Goal: Task Accomplishment & Management: Manage account settings

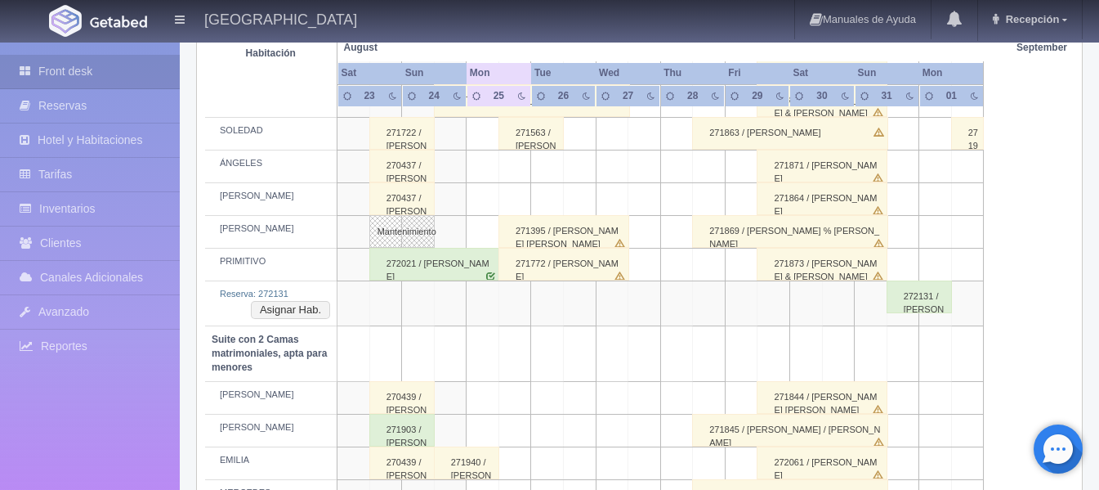
scroll to position [899, 0]
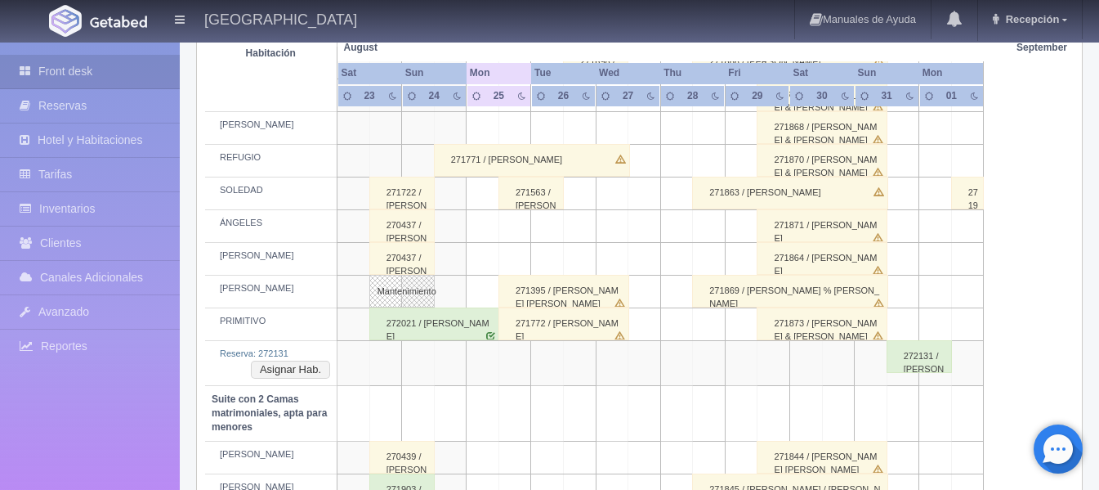
click at [528, 293] on div "271395 / [PERSON_NAME] [PERSON_NAME]" at bounding box center [564, 291] width 131 height 33
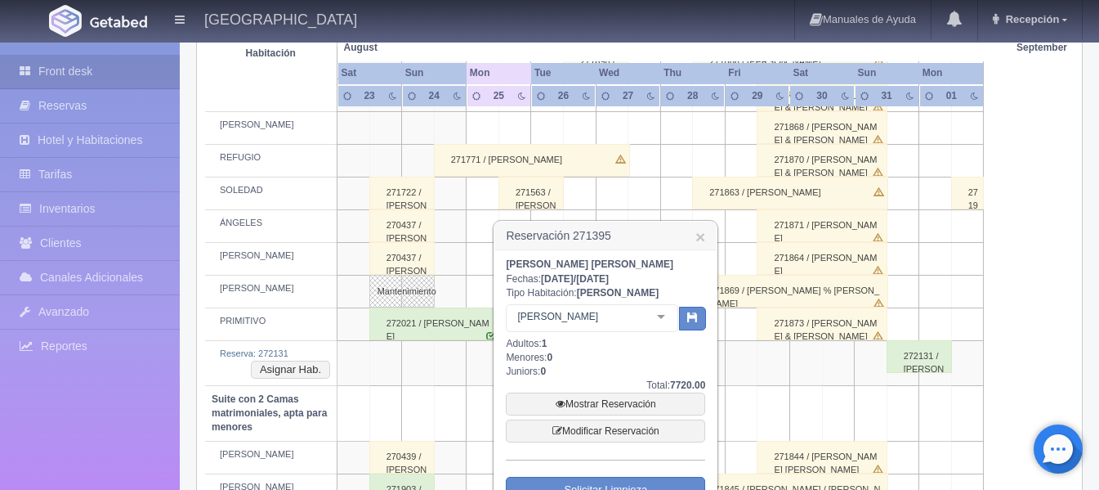
click at [668, 315] on div at bounding box center [661, 317] width 33 height 25
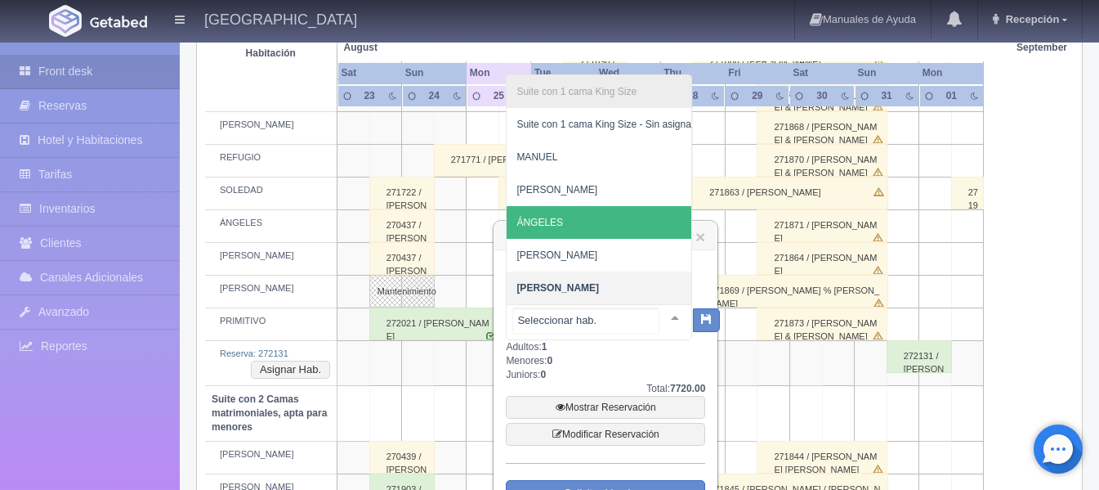
click at [600, 207] on span "ÁNGELES" at bounding box center [605, 222] width 197 height 33
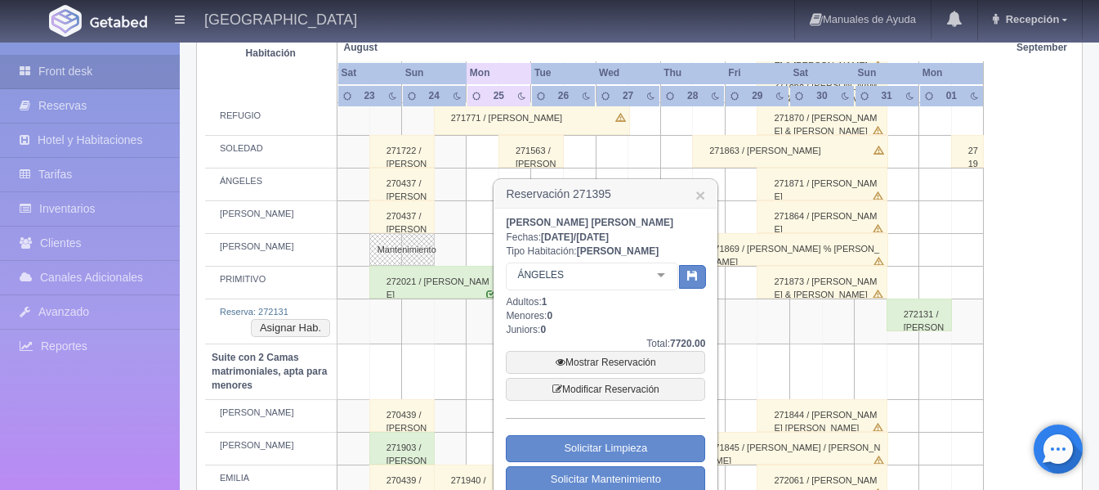
scroll to position [981, 0]
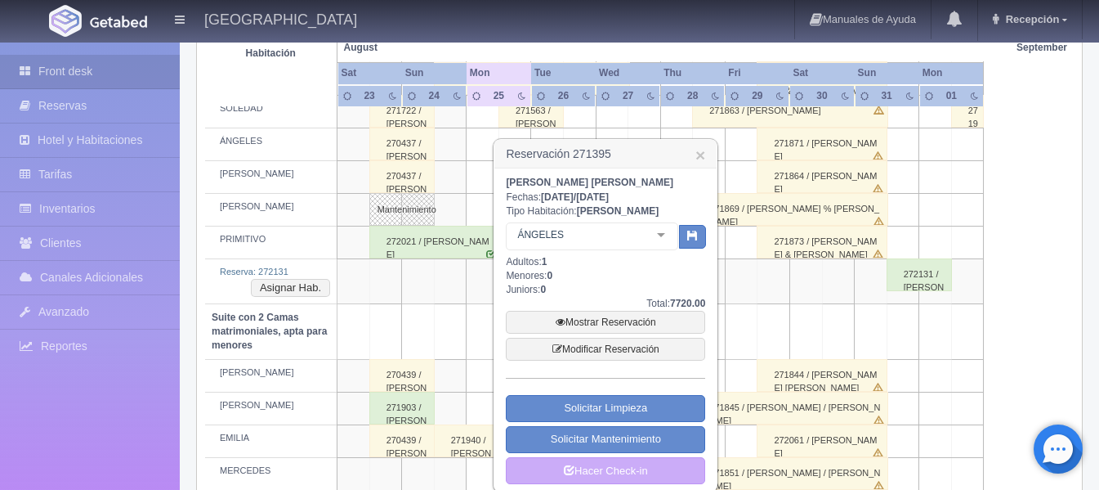
click at [660, 237] on div at bounding box center [661, 235] width 33 height 25
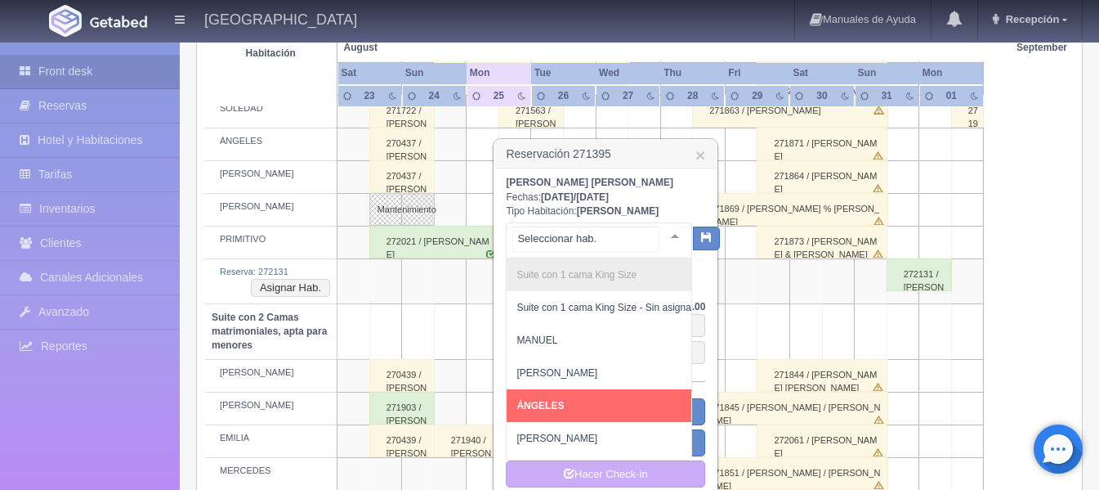
click at [566, 392] on span "ÁNGELES" at bounding box center [605, 405] width 197 height 33
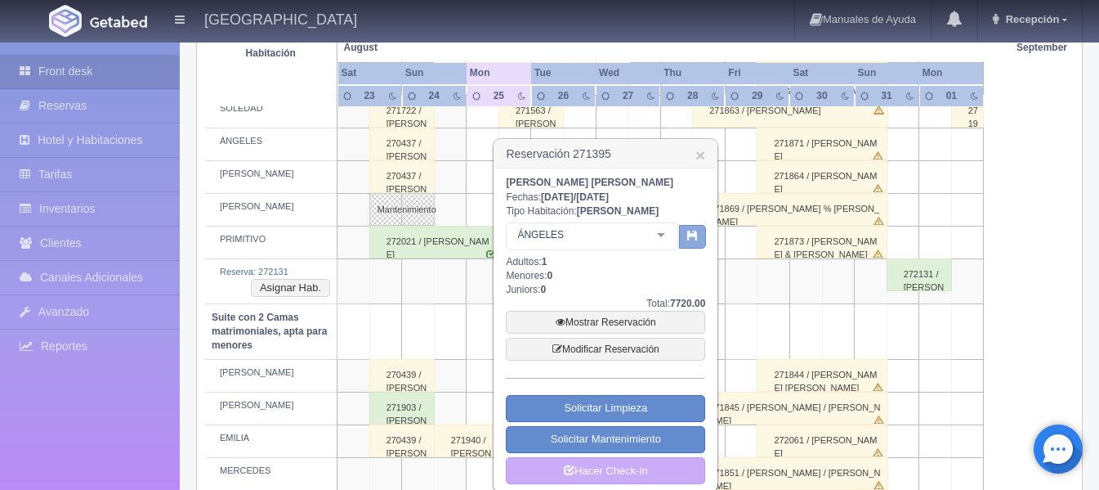
click at [696, 241] on button "button" at bounding box center [692, 237] width 27 height 25
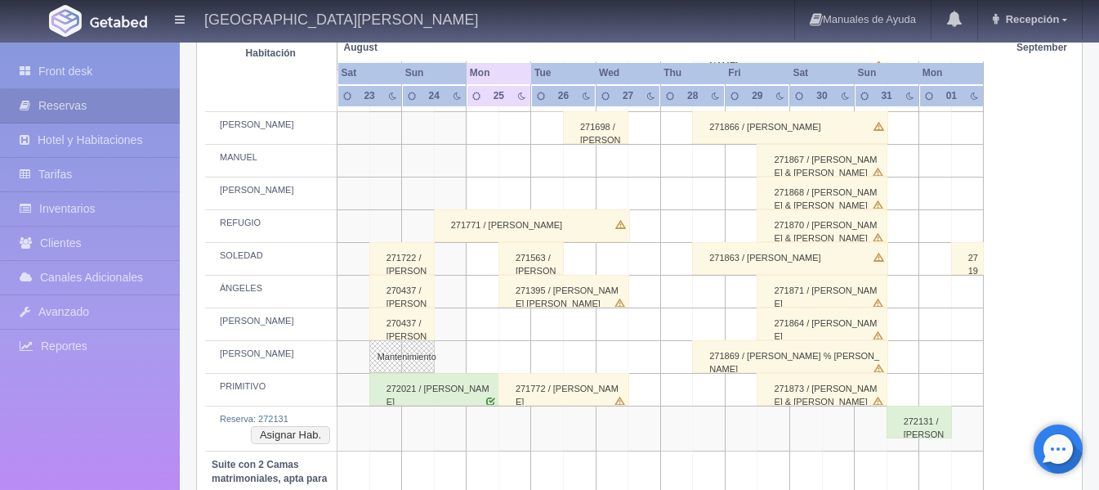
scroll to position [939, 0]
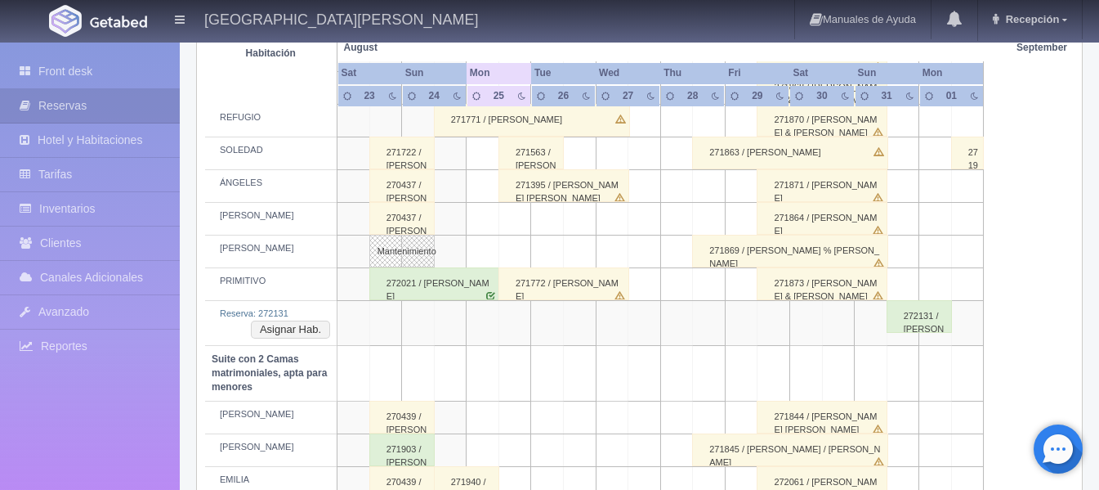
click at [531, 192] on div "271395 / [PERSON_NAME] [PERSON_NAME]" at bounding box center [564, 185] width 131 height 33
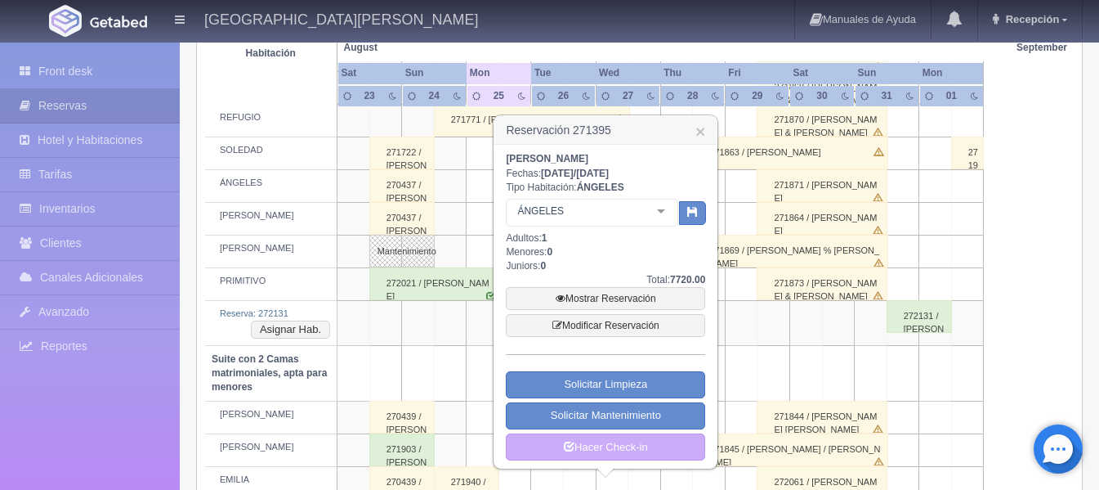
click at [789, 341] on td at bounding box center [774, 323] width 33 height 44
click at [700, 128] on link "×" at bounding box center [701, 131] width 10 height 17
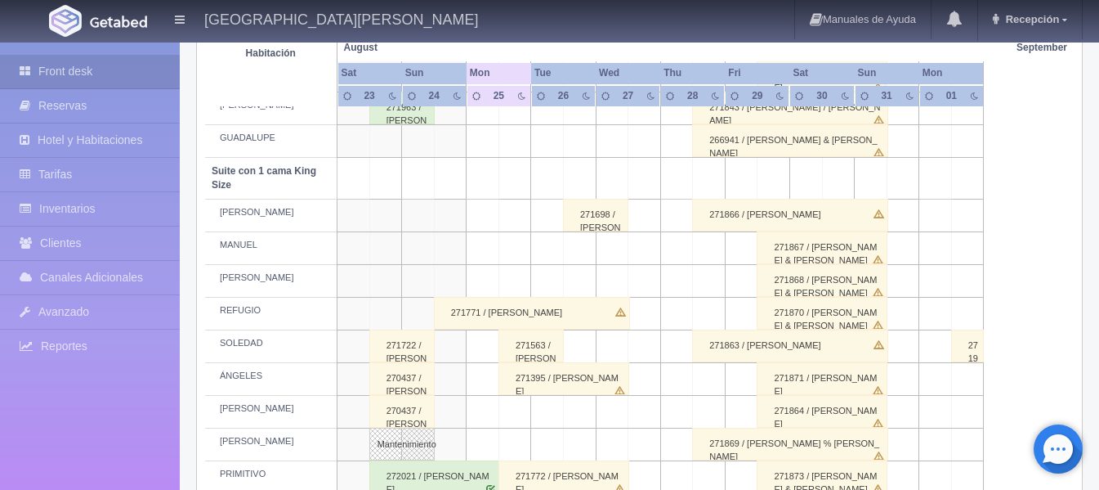
scroll to position [899, 0]
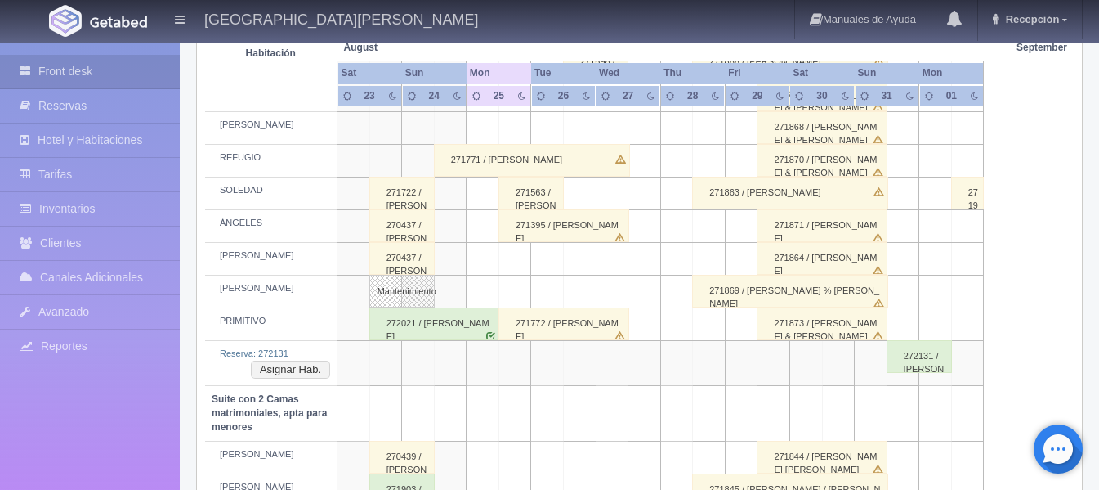
click at [526, 230] on div "271395 / [PERSON_NAME] [PERSON_NAME]" at bounding box center [564, 225] width 131 height 33
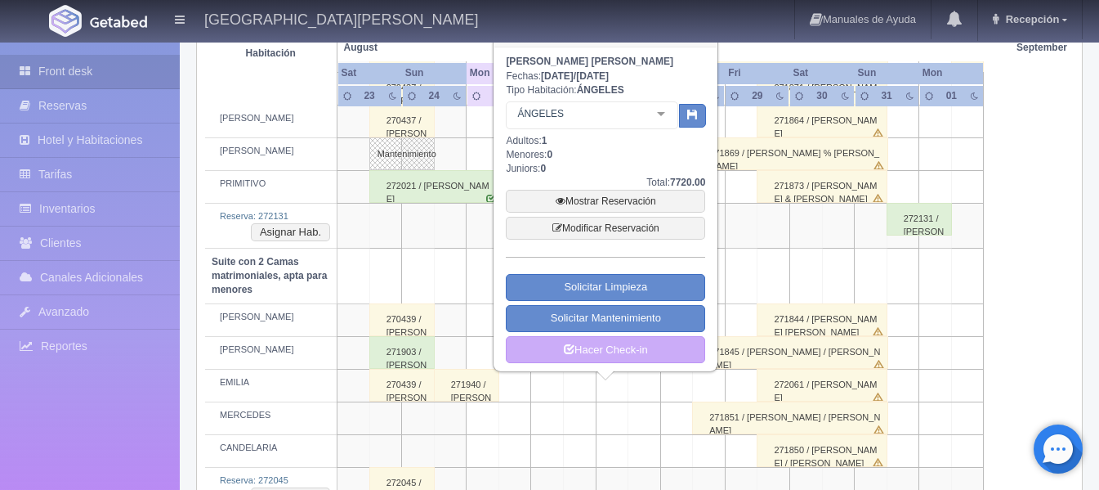
scroll to position [1062, 0]
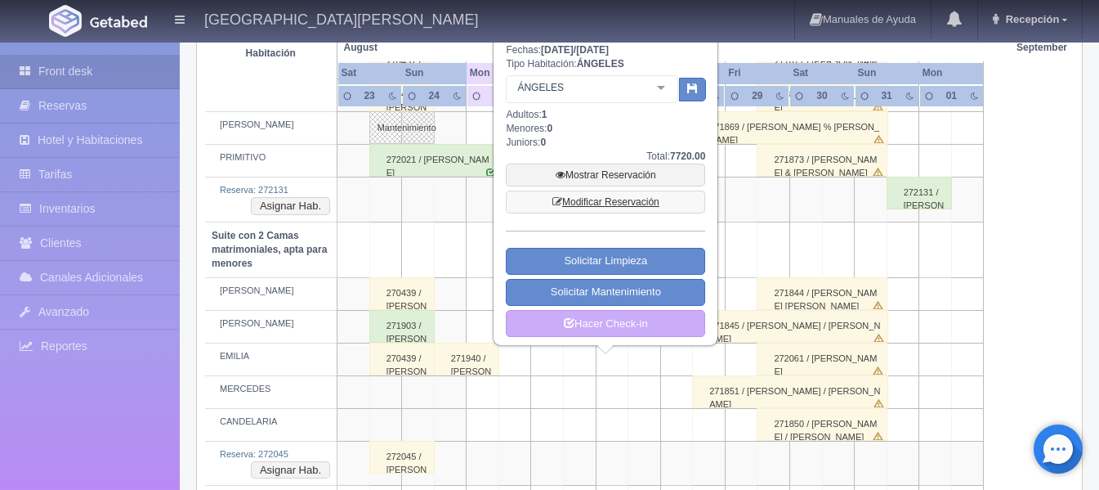
click at [577, 202] on link "Modificar Reservación" at bounding box center [605, 201] width 199 height 23
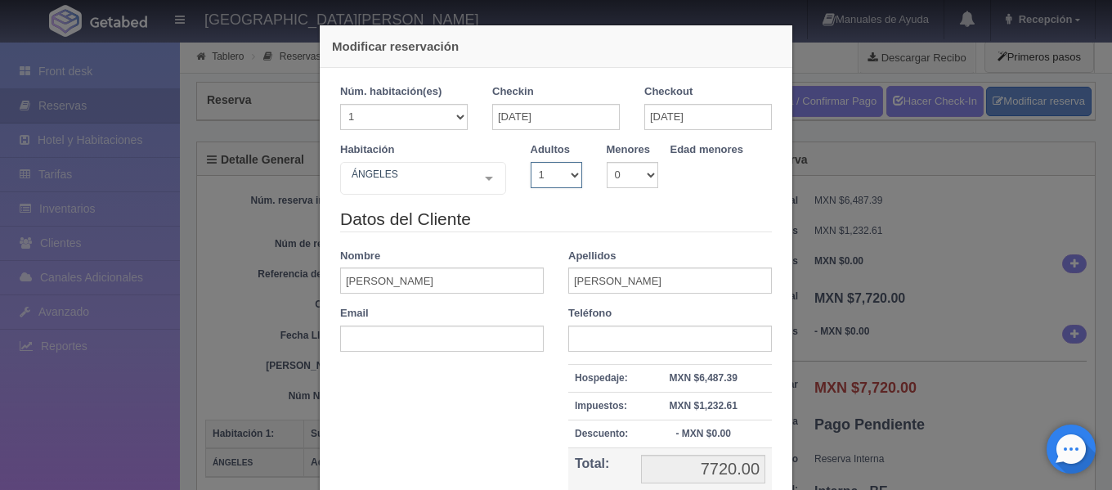
click at [565, 180] on select "1 2 3 4 5 6 7 8 9 10" at bounding box center [555, 175] width 51 height 26
select select "2"
click at [530, 162] on select "1 2 3 4 5 6 7 8 9 10" at bounding box center [555, 175] width 51 height 26
checkbox input "false"
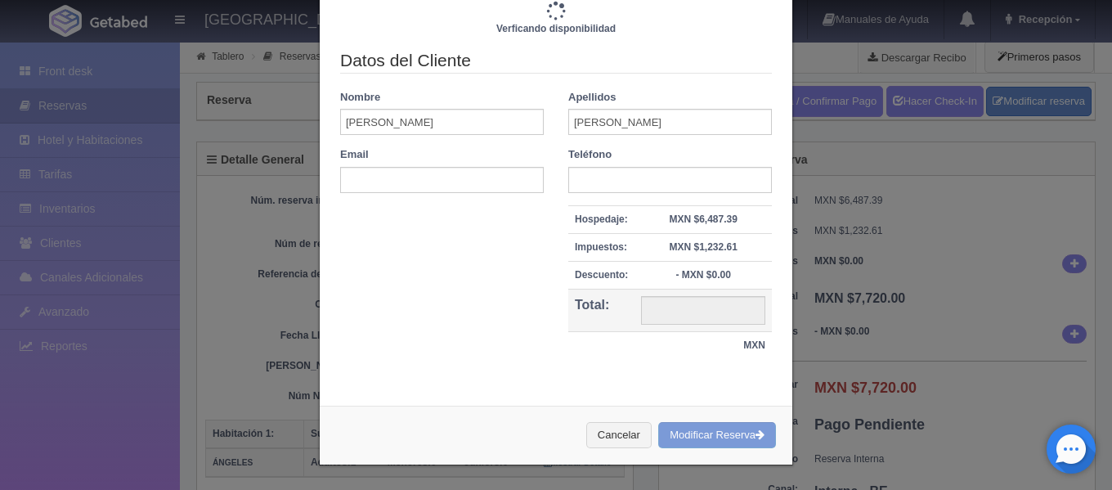
type input "7720.00"
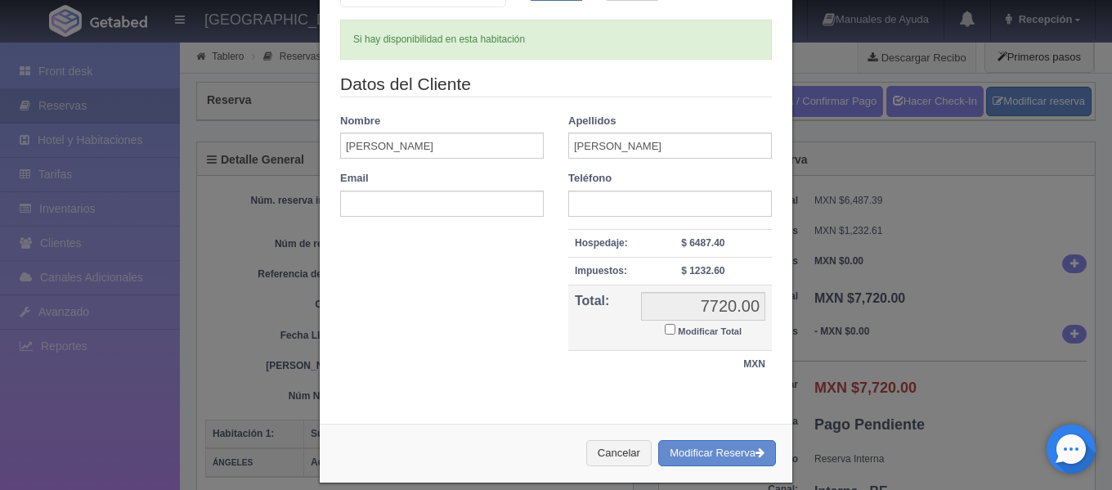
scroll to position [205, 0]
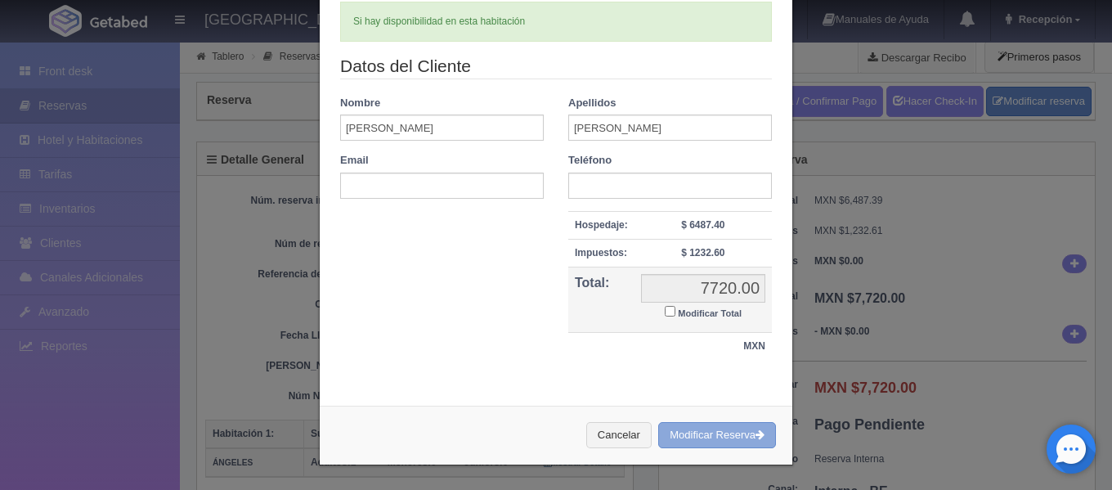
click at [690, 435] on button "Modificar Reserva" at bounding box center [717, 435] width 118 height 27
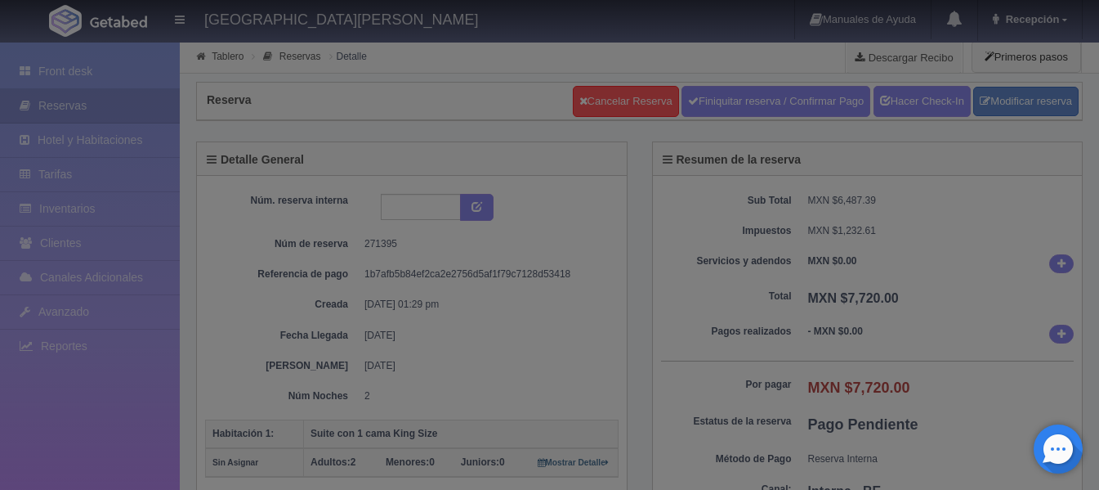
select select "2"
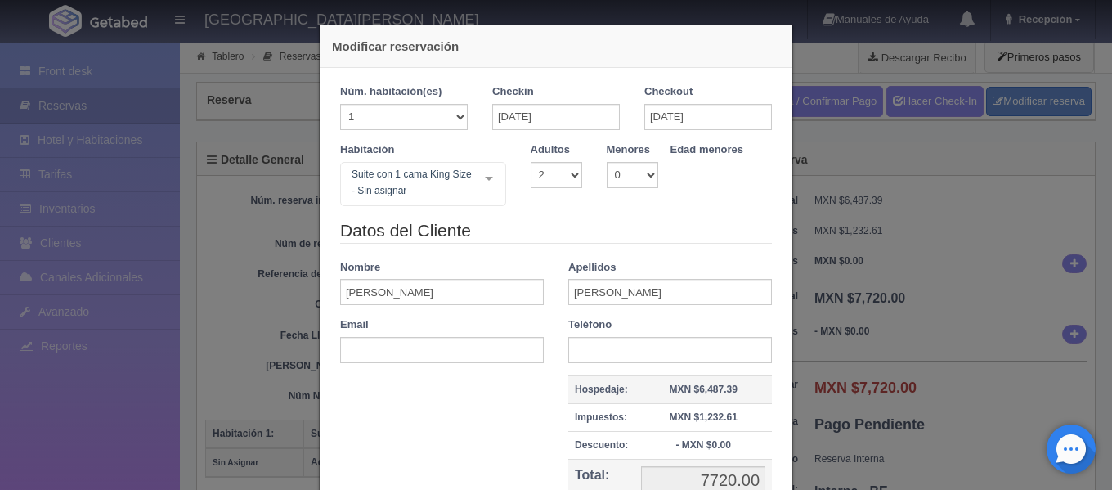
scroll to position [170, 0]
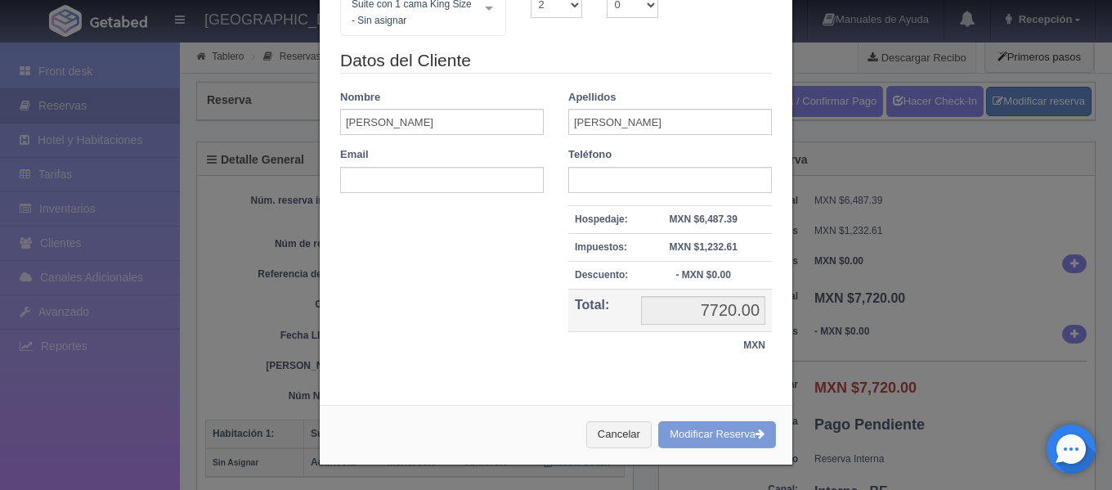
click at [705, 434] on div "Cancelar Modificar Reserva" at bounding box center [556, 435] width 472 height 60
click at [614, 437] on button "Cancelar" at bounding box center [618, 434] width 65 height 27
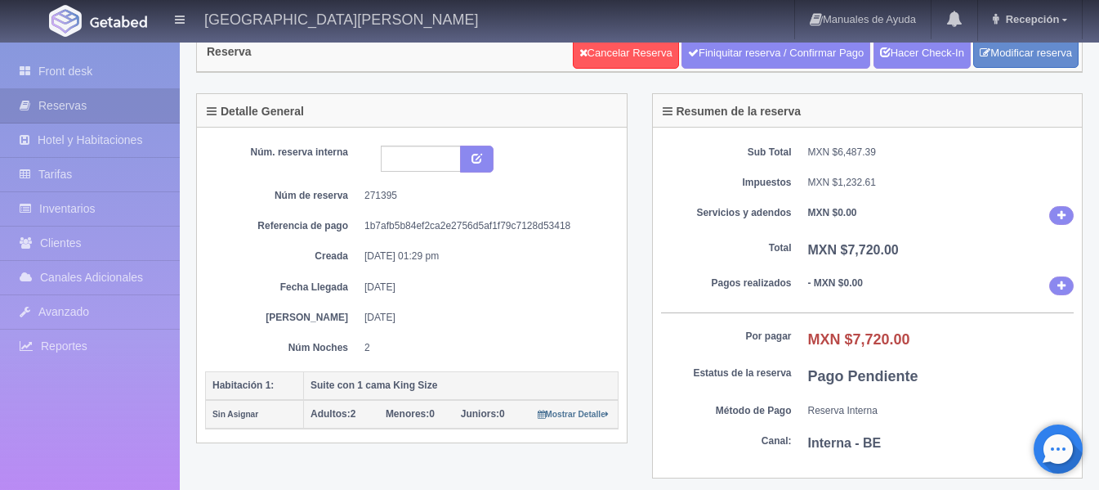
scroll to position [0, 0]
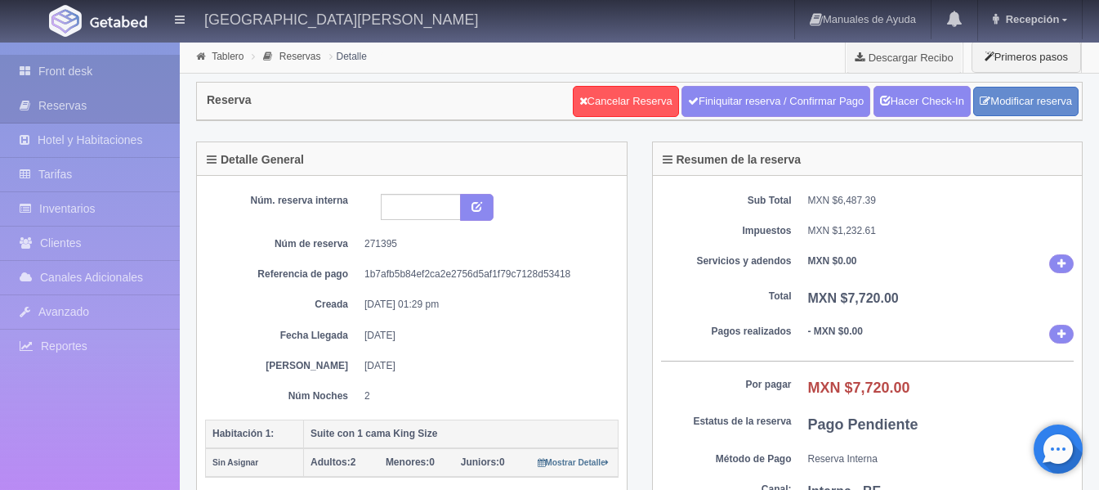
click at [74, 65] on link "Front desk" at bounding box center [90, 72] width 180 height 34
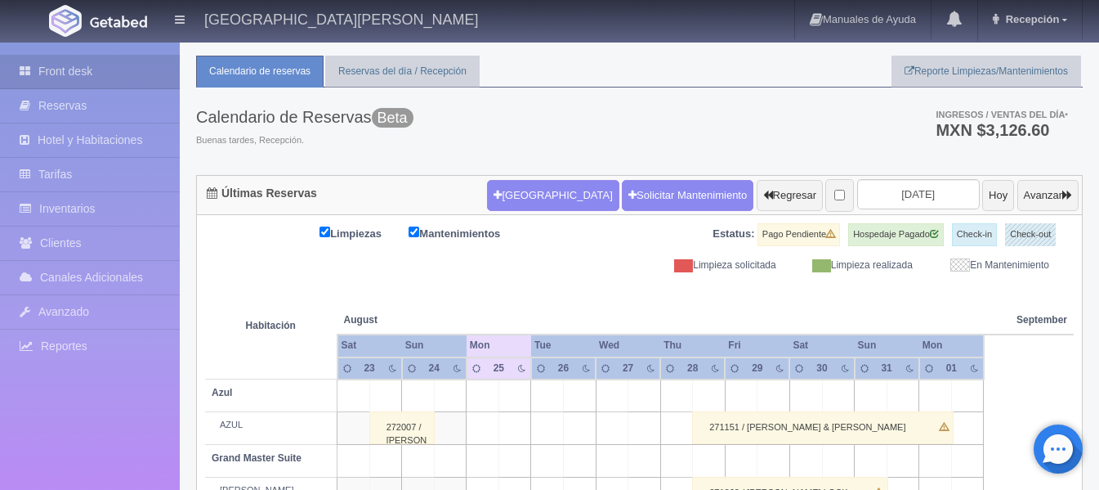
scroll to position [33, 0]
